Goal: Task Accomplishment & Management: Manage account settings

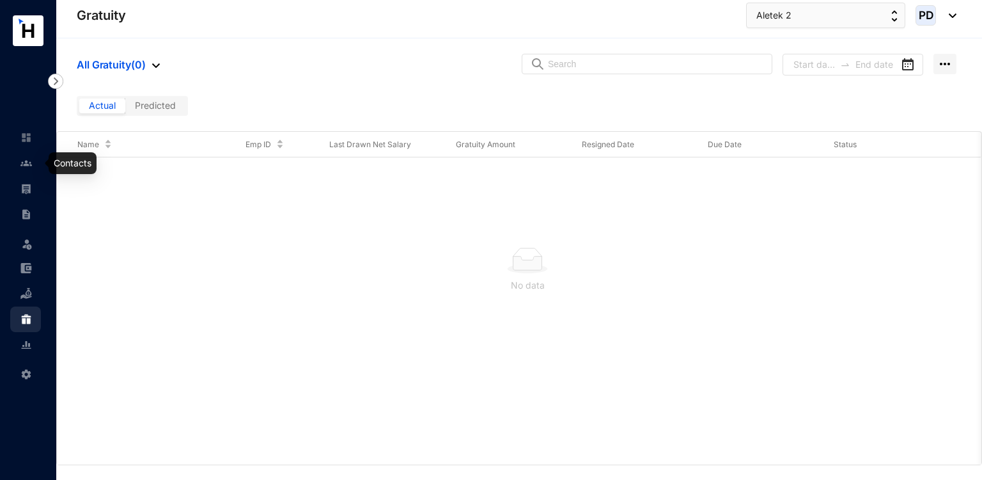
click at [33, 169] on link at bounding box center [36, 163] width 32 height 13
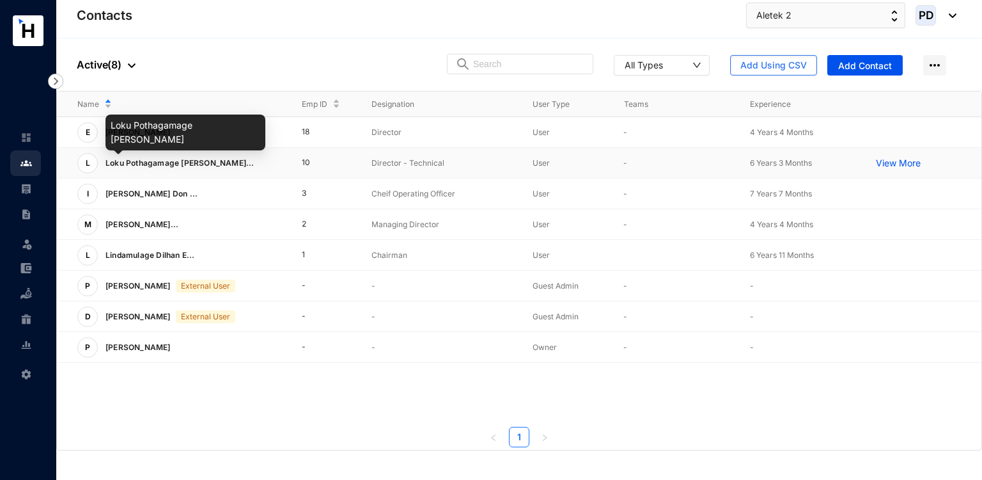
click at [159, 160] on span "Loku Pothagamage [PERSON_NAME]..." at bounding box center [180, 163] width 149 height 10
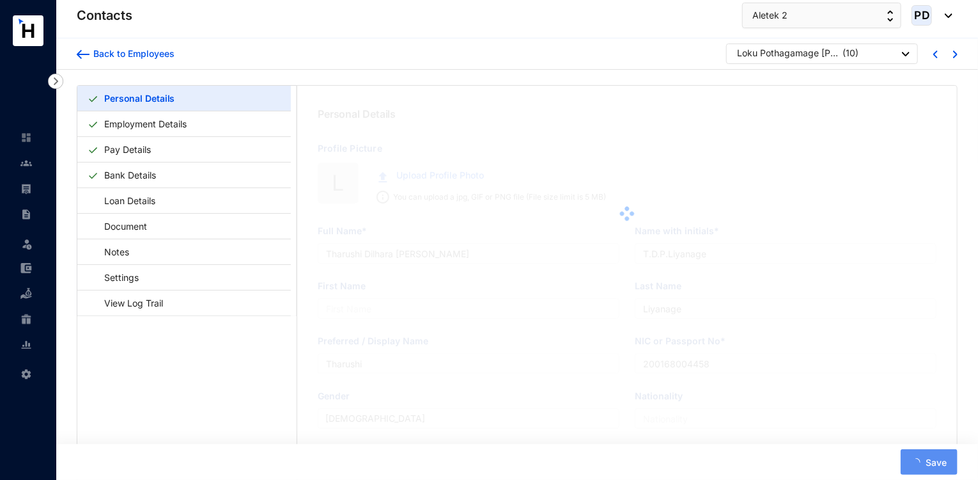
type input "Loku Pothagamage [PERSON_NAME]"
type input "L.P.I.N.P.Jayawardene"
type input "Jayawardene"
type input "842602432V"
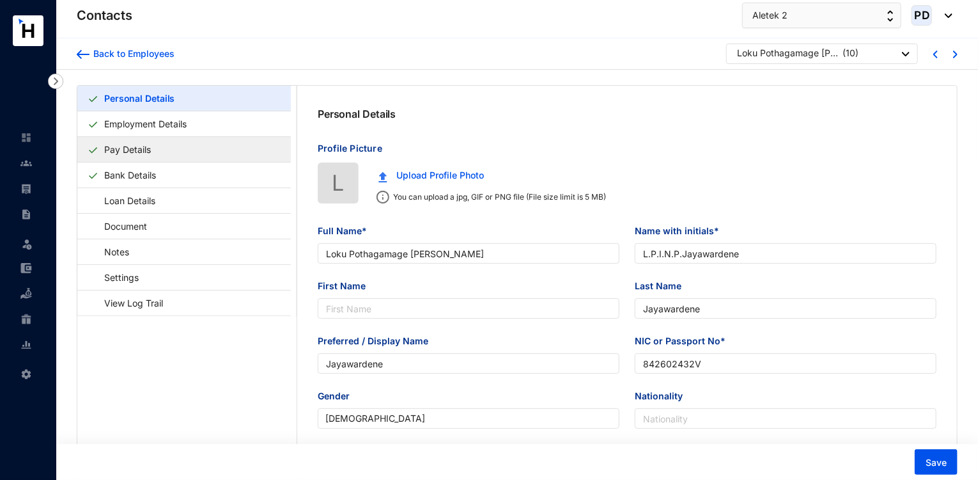
click at [130, 149] on link "Pay Details" at bounding box center [127, 149] width 57 height 26
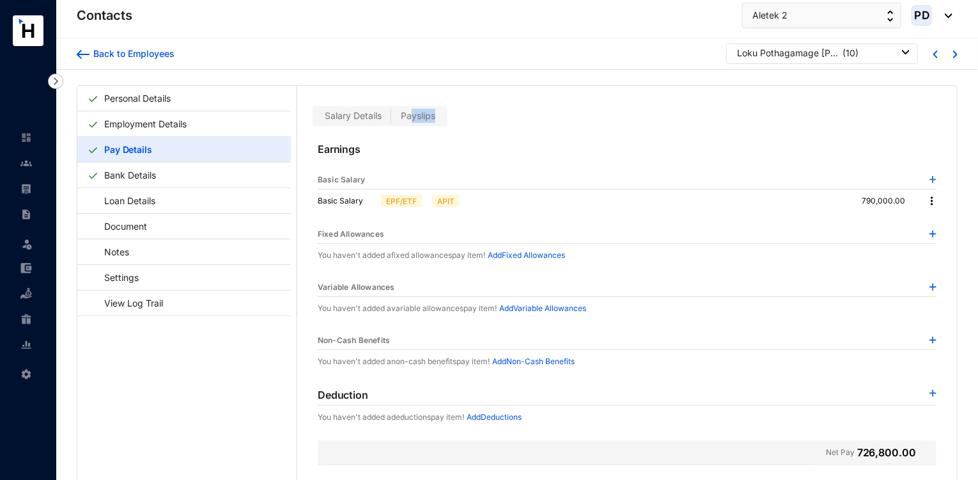
click at [411, 121] on div "Salary Details Payslips" at bounding box center [380, 116] width 135 height 20
click at [411, 121] on label "Payslips" at bounding box center [418, 116] width 54 height 15
click at [391, 119] on input "Payslips" at bounding box center [391, 119] width 0 height 0
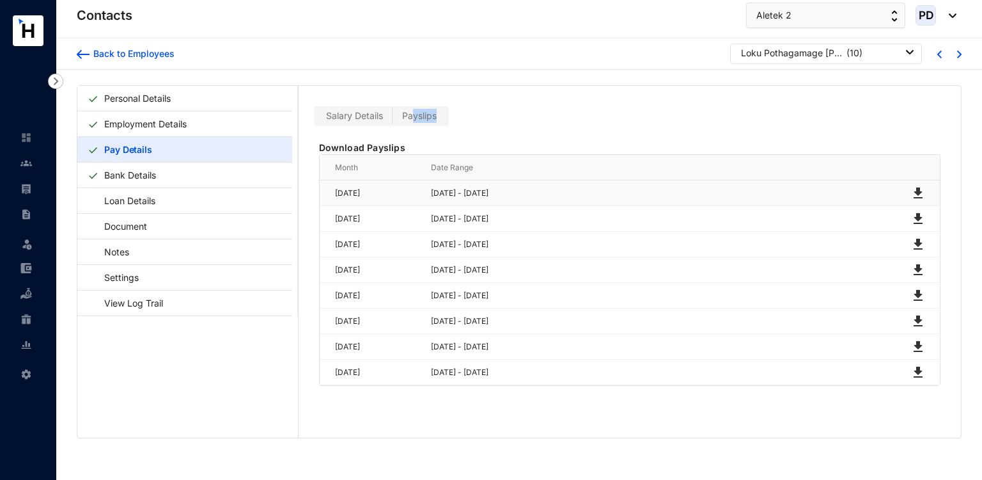
click at [917, 189] on img at bounding box center [918, 192] width 15 height 15
click at [917, 211] on img at bounding box center [918, 218] width 15 height 15
click at [916, 237] on img at bounding box center [918, 244] width 15 height 15
